Goal: Transaction & Acquisition: Download file/media

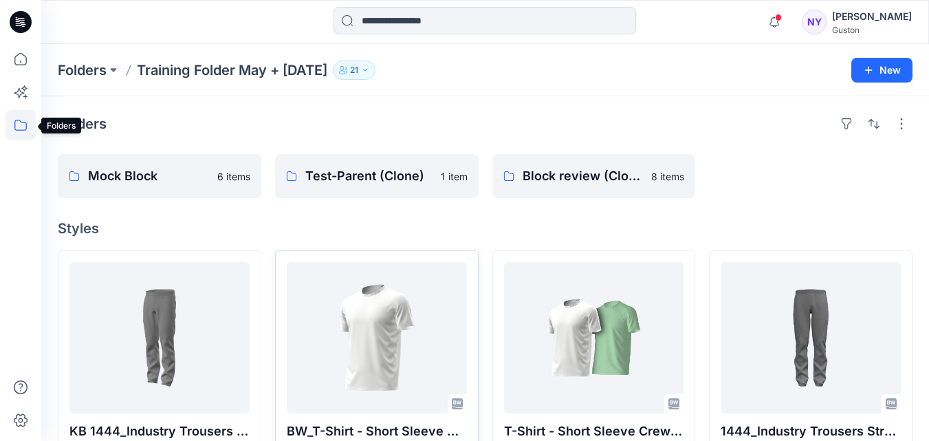
click at [19, 125] on icon at bounding box center [21, 125] width 30 height 30
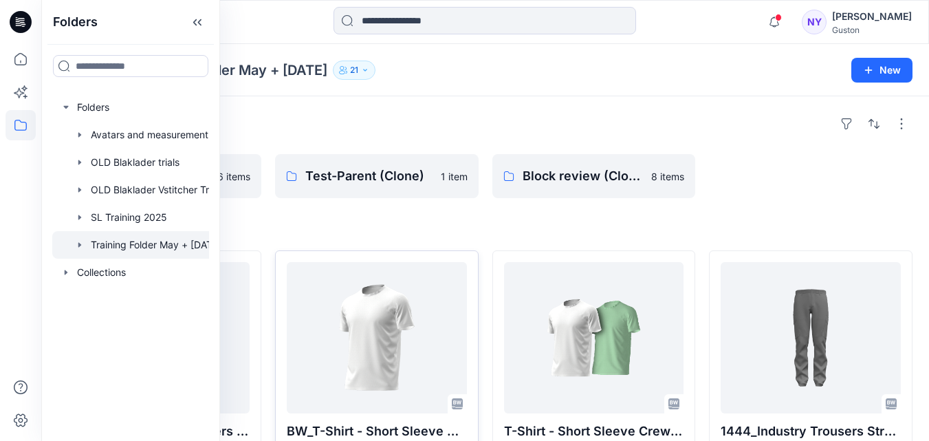
click at [784, 174] on div at bounding box center [811, 176] width 204 height 44
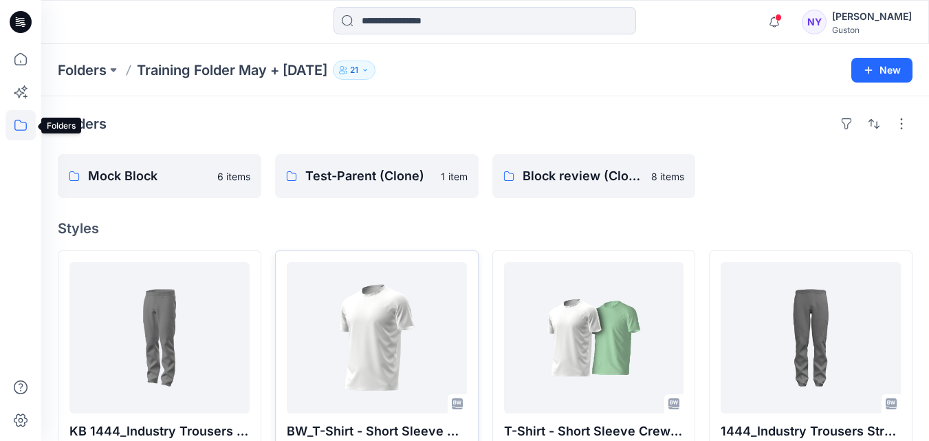
click at [19, 123] on icon at bounding box center [21, 125] width 30 height 30
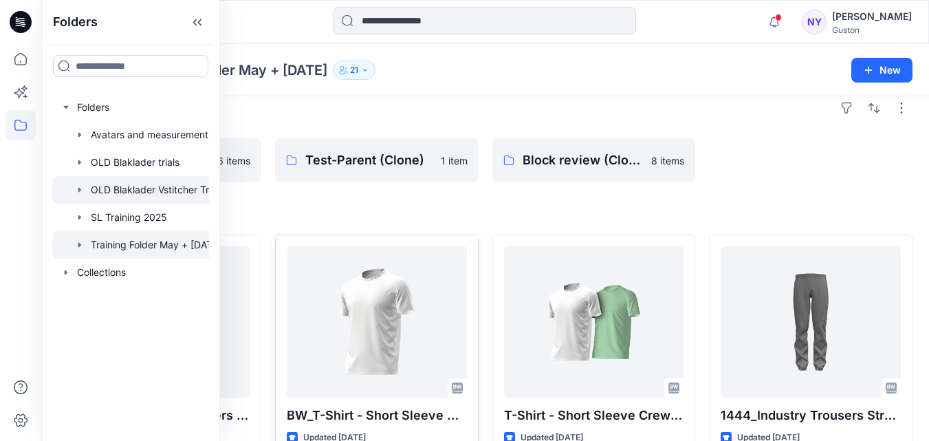
scroll to position [69, 0]
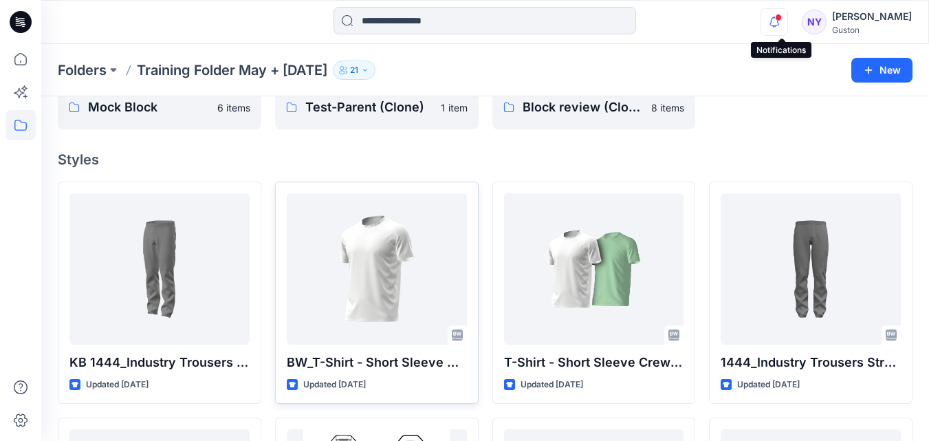
click at [783, 23] on icon "button" at bounding box center [774, 22] width 26 height 28
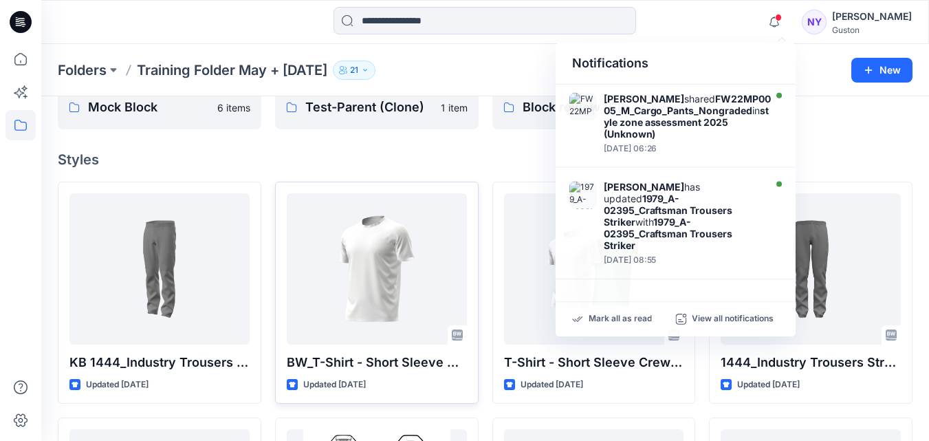
click at [852, 128] on div at bounding box center [811, 107] width 204 height 44
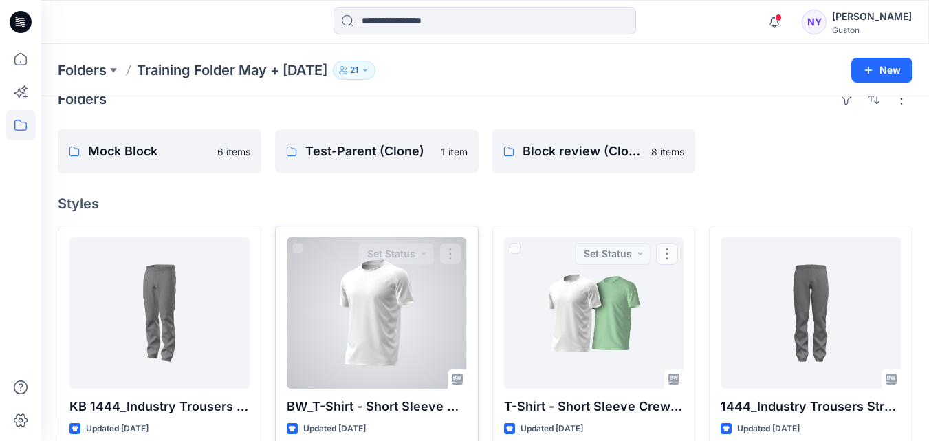
scroll to position [0, 0]
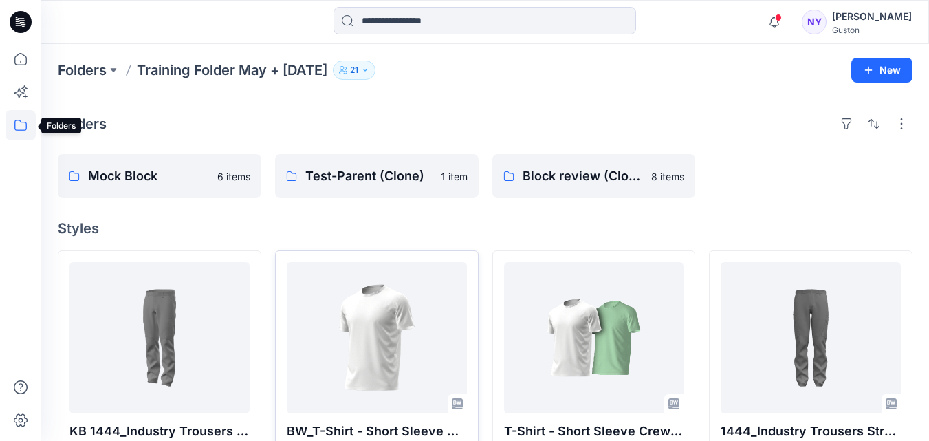
click at [18, 124] on icon at bounding box center [21, 125] width 30 height 30
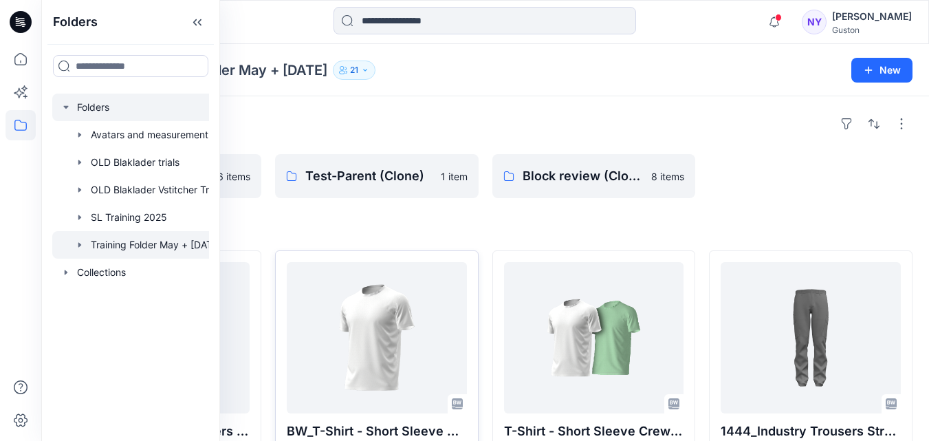
click at [68, 101] on div at bounding box center [148, 108] width 192 height 28
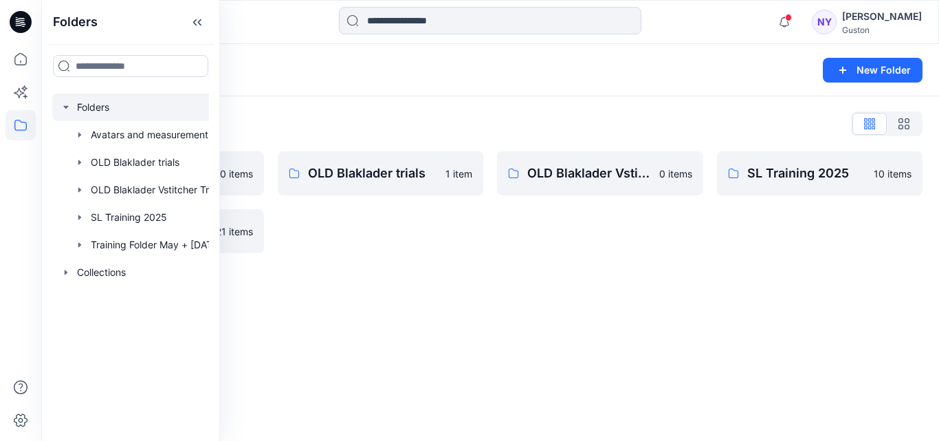
click at [481, 283] on div "Folders New Folder Folders List Avatars and measurement lists 0 items Training …" at bounding box center [490, 242] width 898 height 397
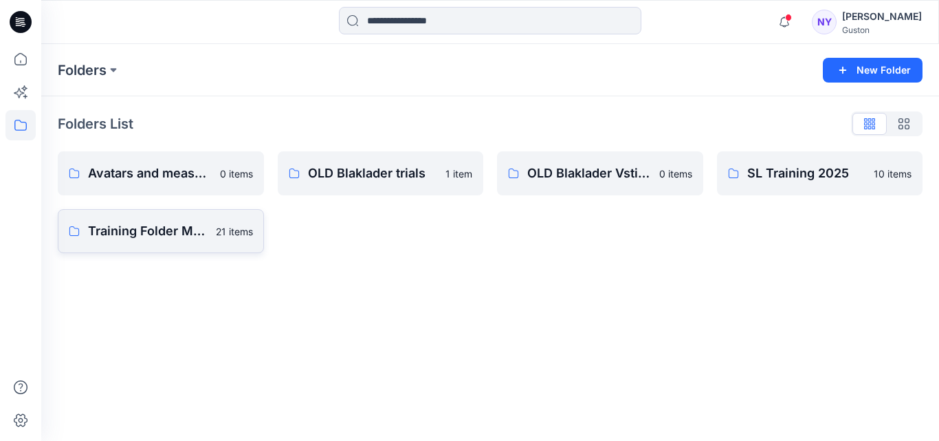
click at [193, 229] on p "Training Folder May + [DATE]" at bounding box center [148, 230] width 120 height 19
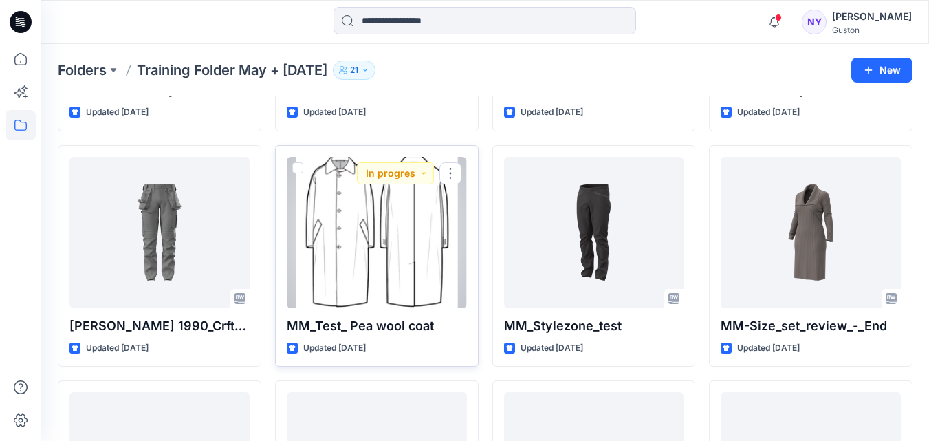
scroll to position [344, 0]
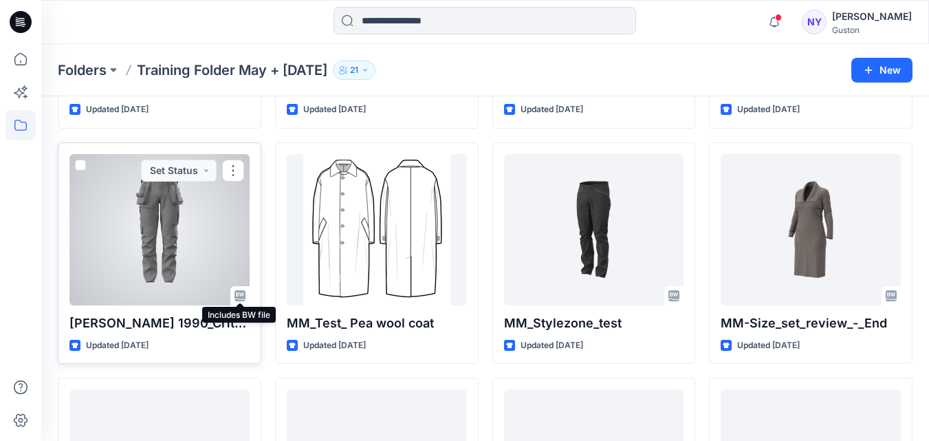
click at [237, 294] on icon at bounding box center [237, 293] width 1 height 1
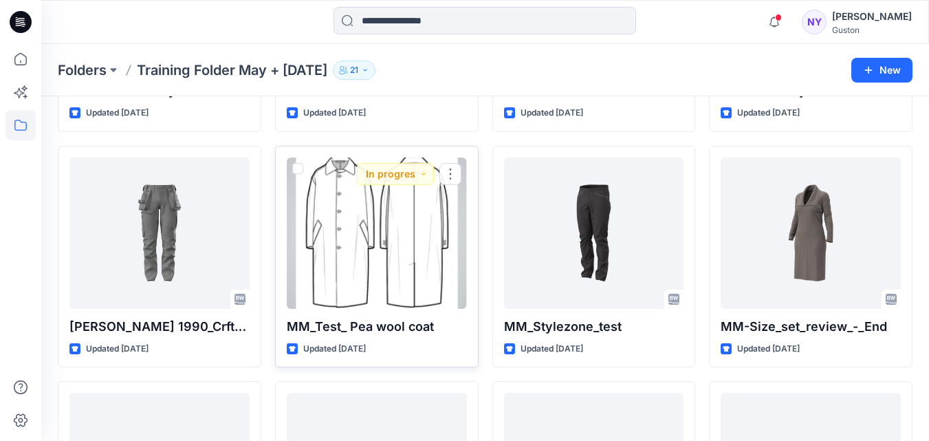
scroll to position [413, 0]
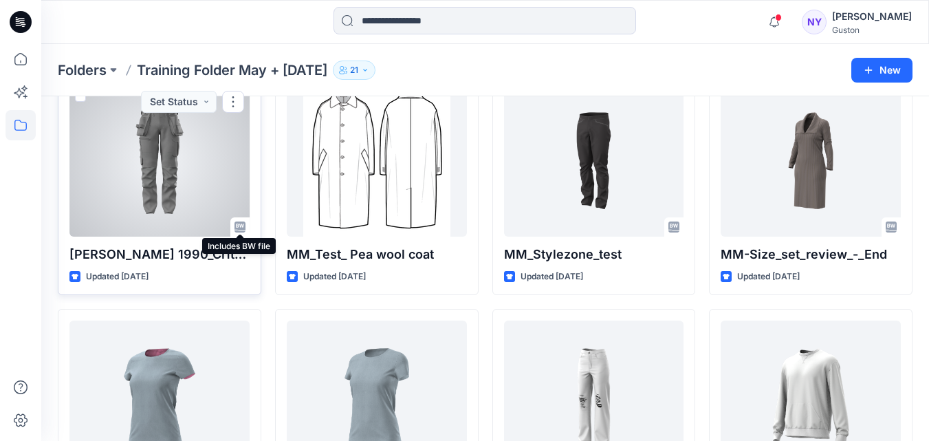
click at [239, 224] on icon at bounding box center [239, 226] width 11 height 11
click at [201, 173] on div at bounding box center [159, 160] width 180 height 151
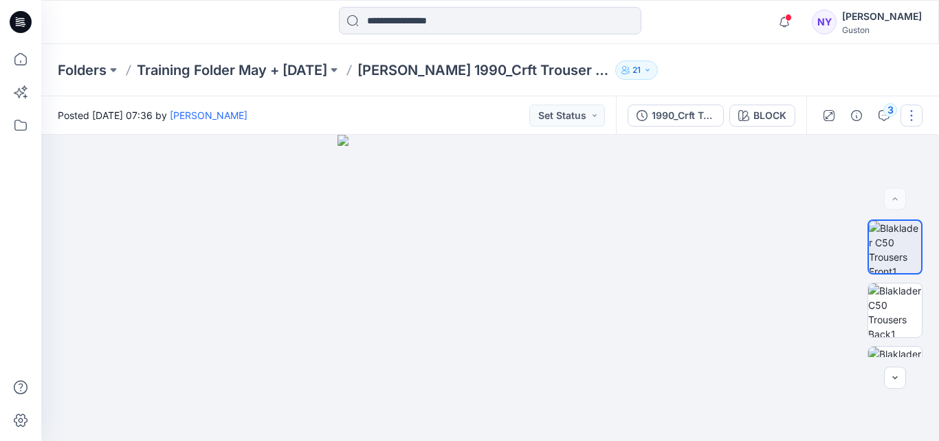
click at [914, 118] on button "button" at bounding box center [912, 116] width 22 height 22
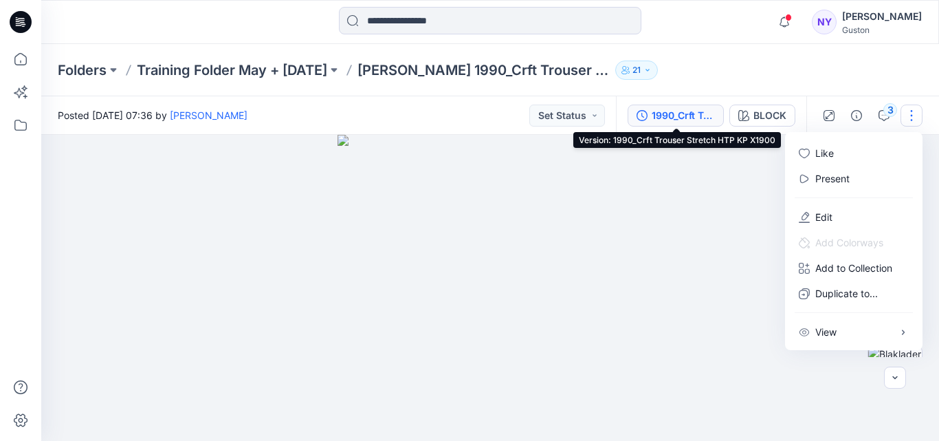
click at [684, 113] on div "1990_Crft Trouser Stretch HTP KP X1900" at bounding box center [683, 115] width 63 height 15
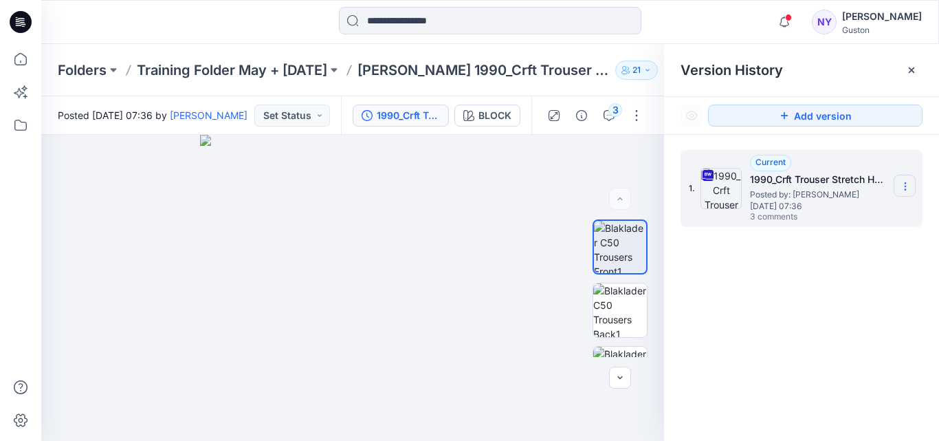
click at [905, 189] on icon at bounding box center [905, 186] width 11 height 11
click at [829, 214] on span "Download Source BW File" at bounding box center [835, 213] width 115 height 17
